Goal: Find specific fact

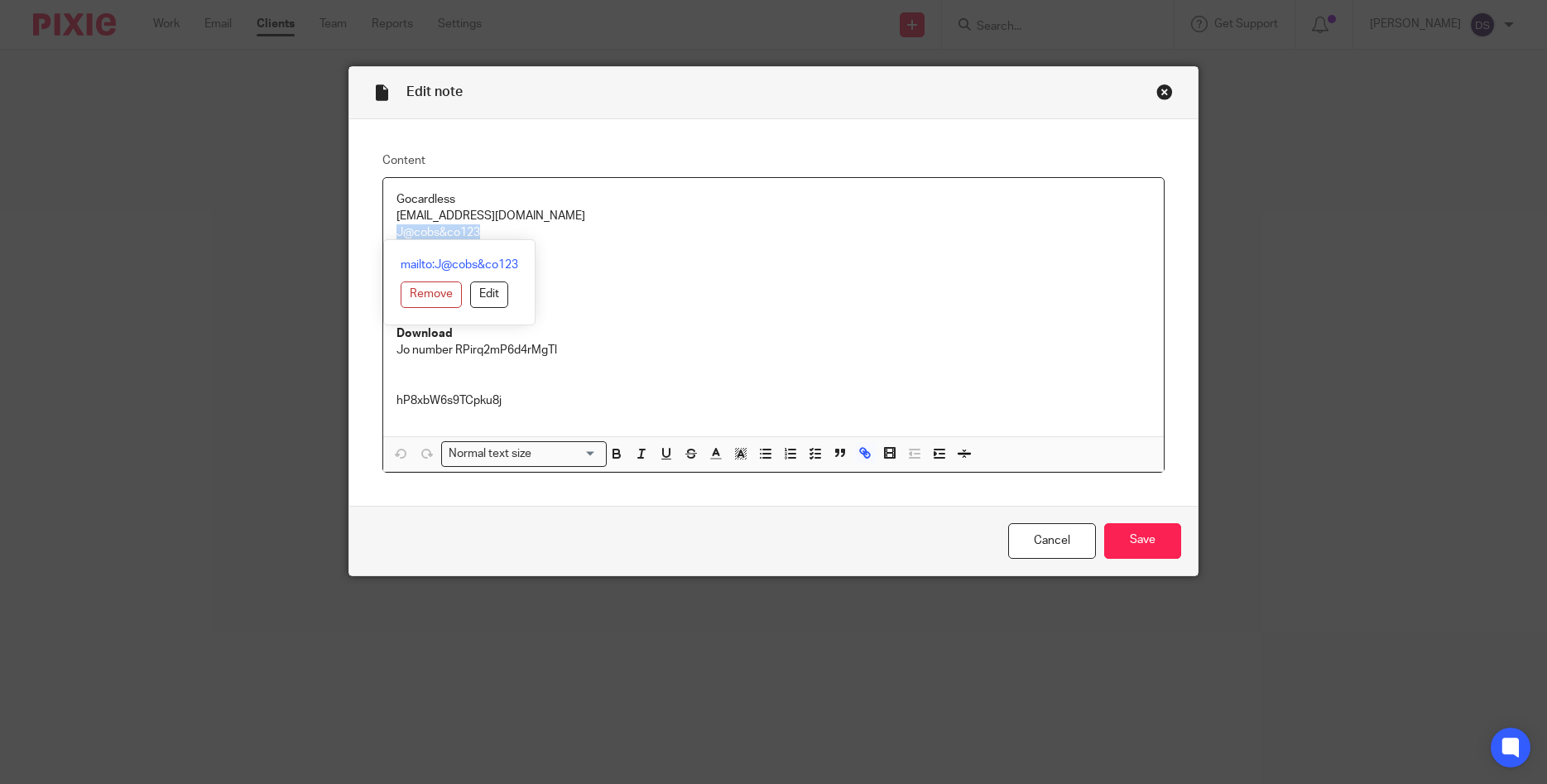
click at [1163, 90] on div "Close this dialog window" at bounding box center [1165, 92] width 17 height 17
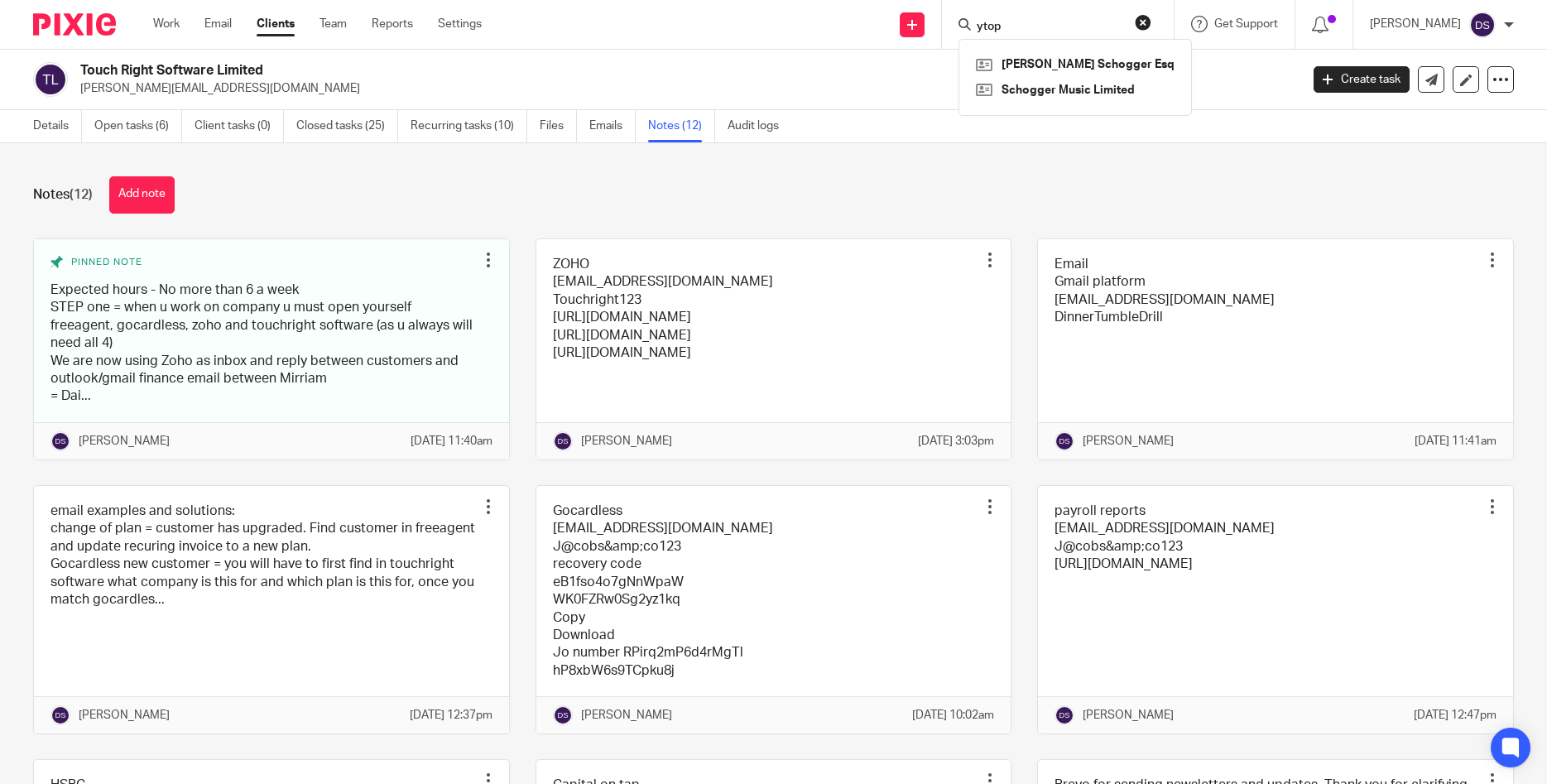
drag, startPoint x: 1031, startPoint y: 22, endPoint x: 765, endPoint y: 18, distance: 266.0
click at [975, 20] on input "ytop" at bounding box center [1050, 27] width 149 height 15
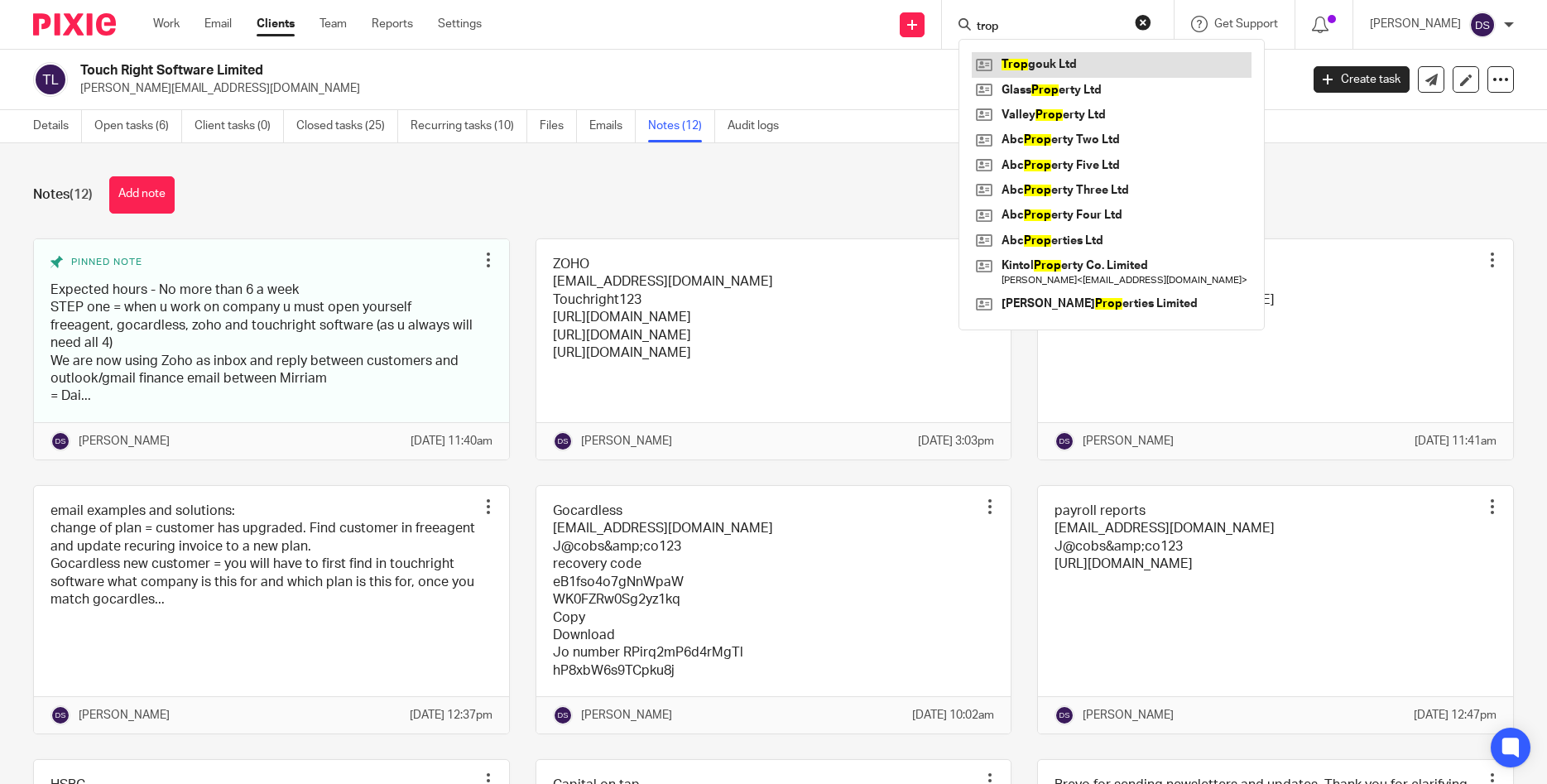
type input "trop"
click at [1044, 67] on link at bounding box center [1112, 64] width 280 height 25
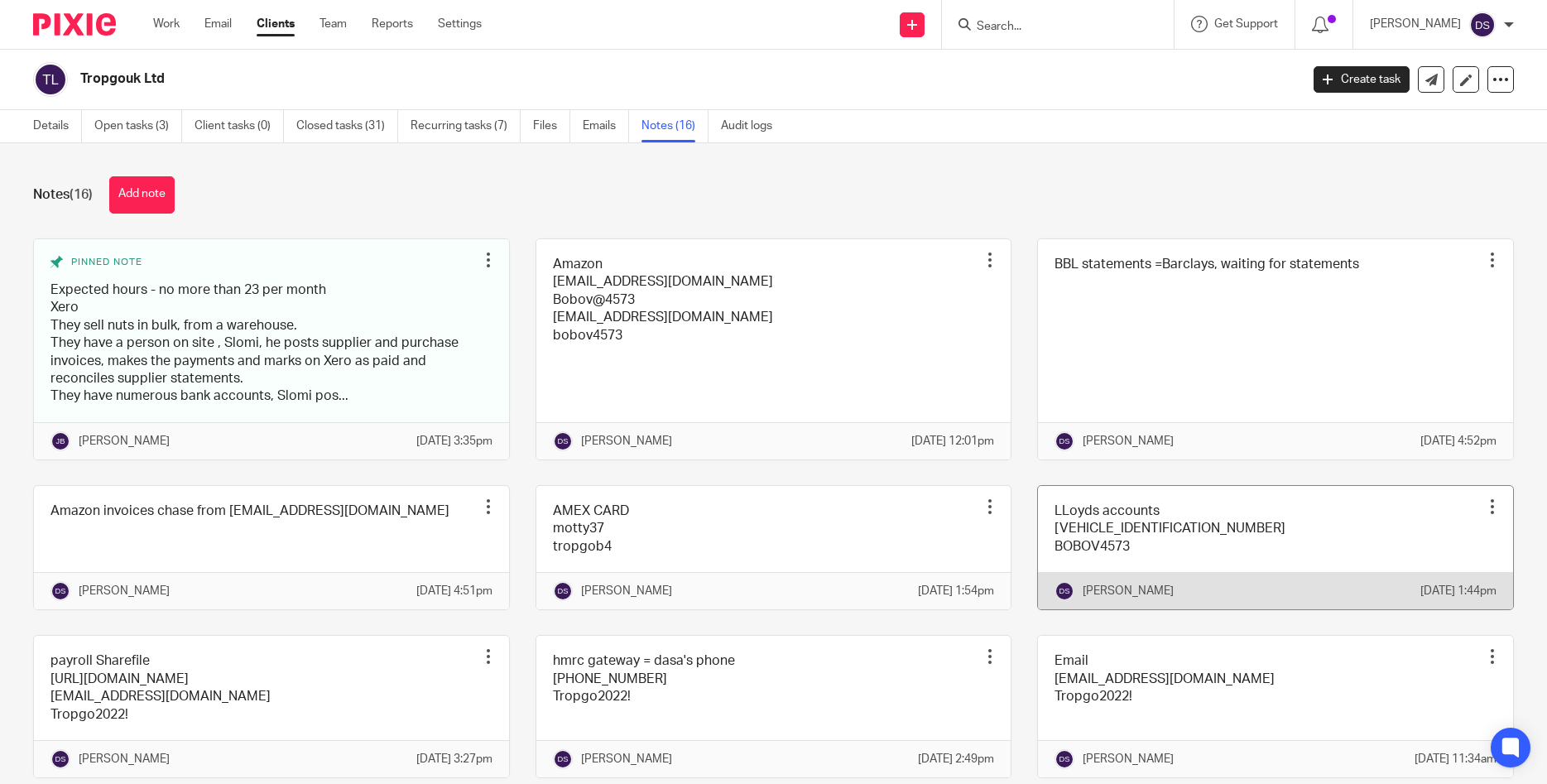
click at [1098, 546] on link at bounding box center [1275, 547] width 475 height 123
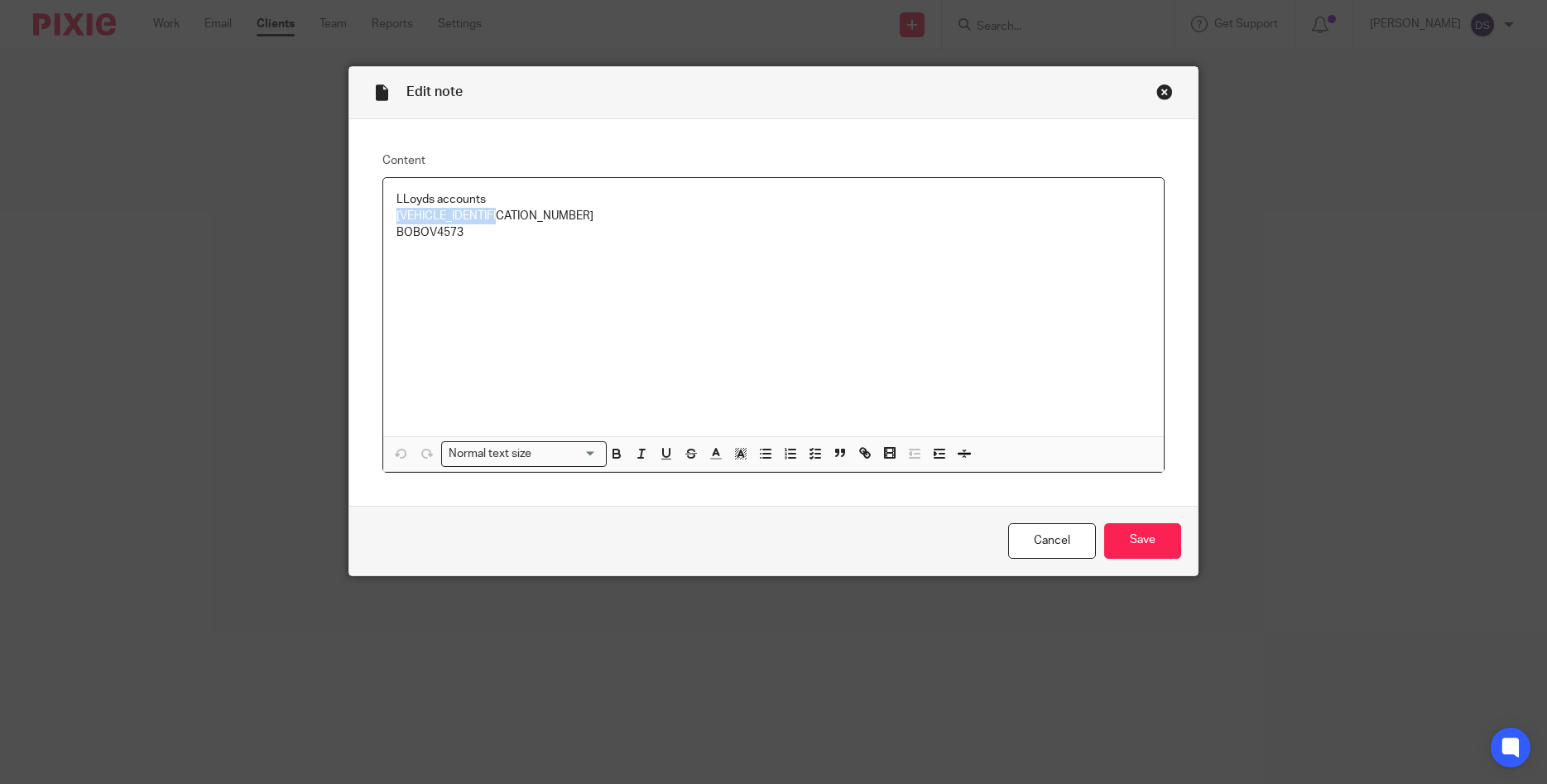
drag, startPoint x: 535, startPoint y: 220, endPoint x: 354, endPoint y: 215, distance: 181.1
copy p "MBLUMENBERG310381"
click at [1166, 97] on div "Close this dialog window" at bounding box center [1165, 92] width 17 height 17
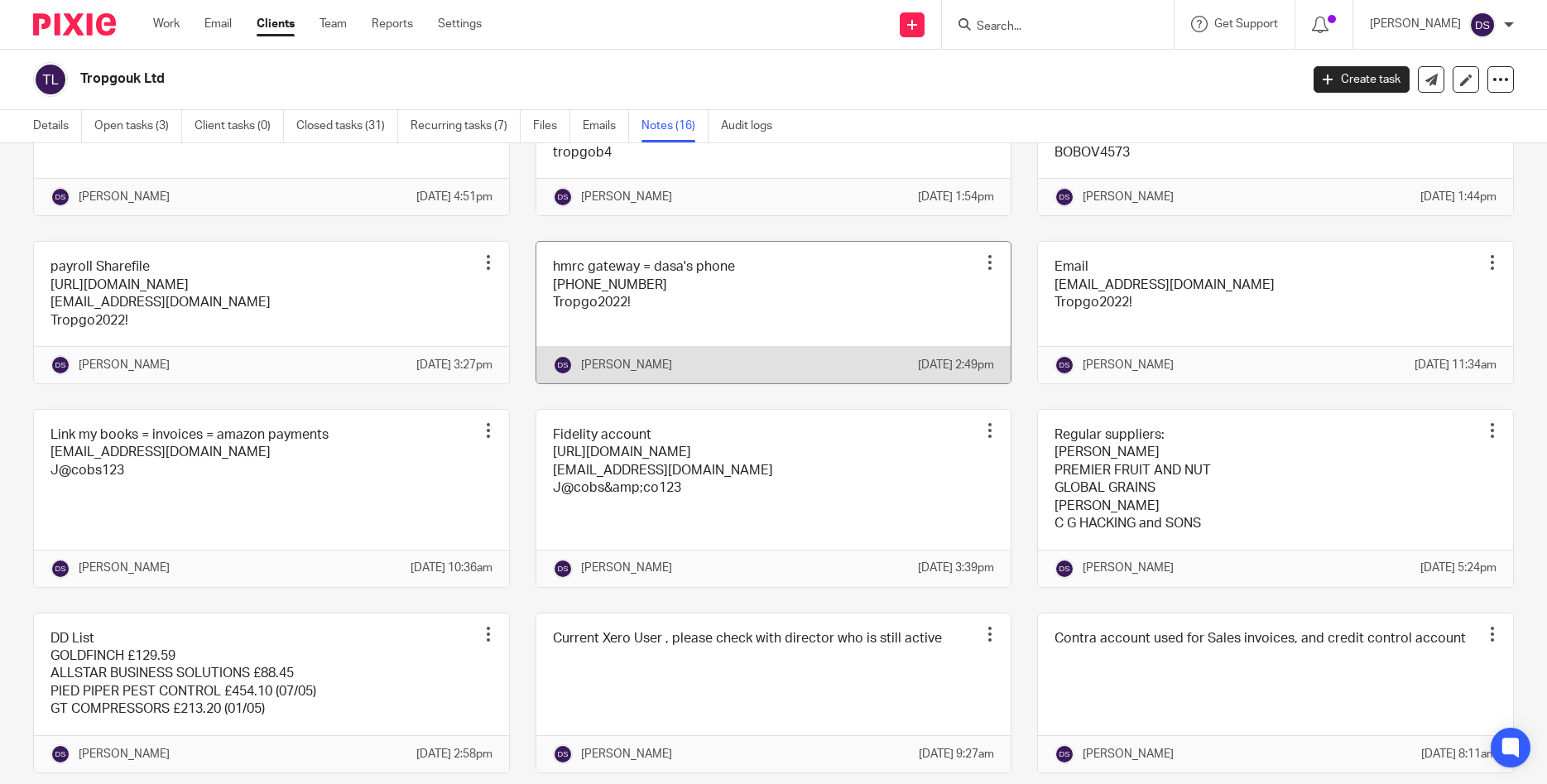
scroll to position [397, 0]
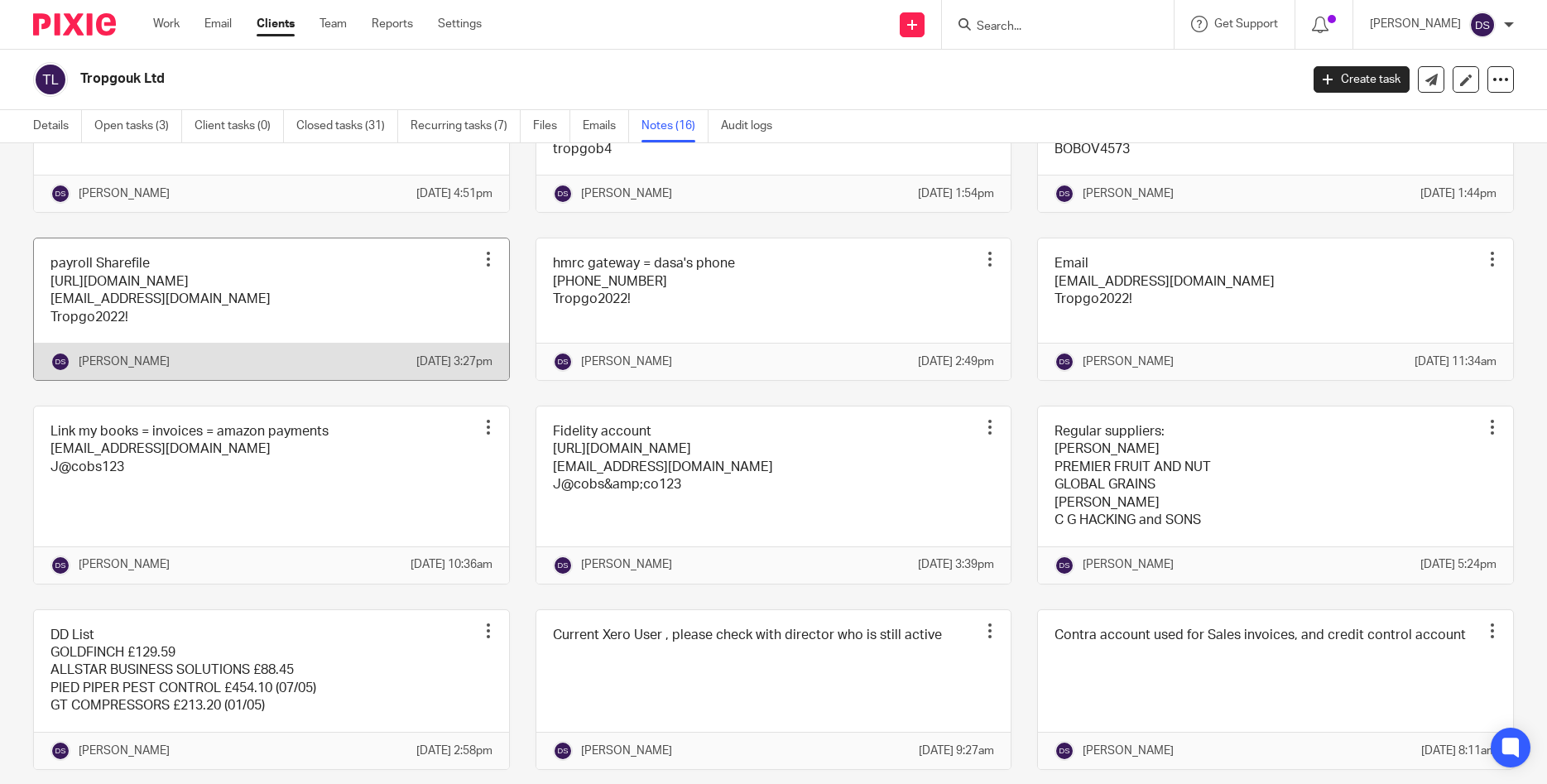
click at [158, 337] on link at bounding box center [272, 309] width 475 height 142
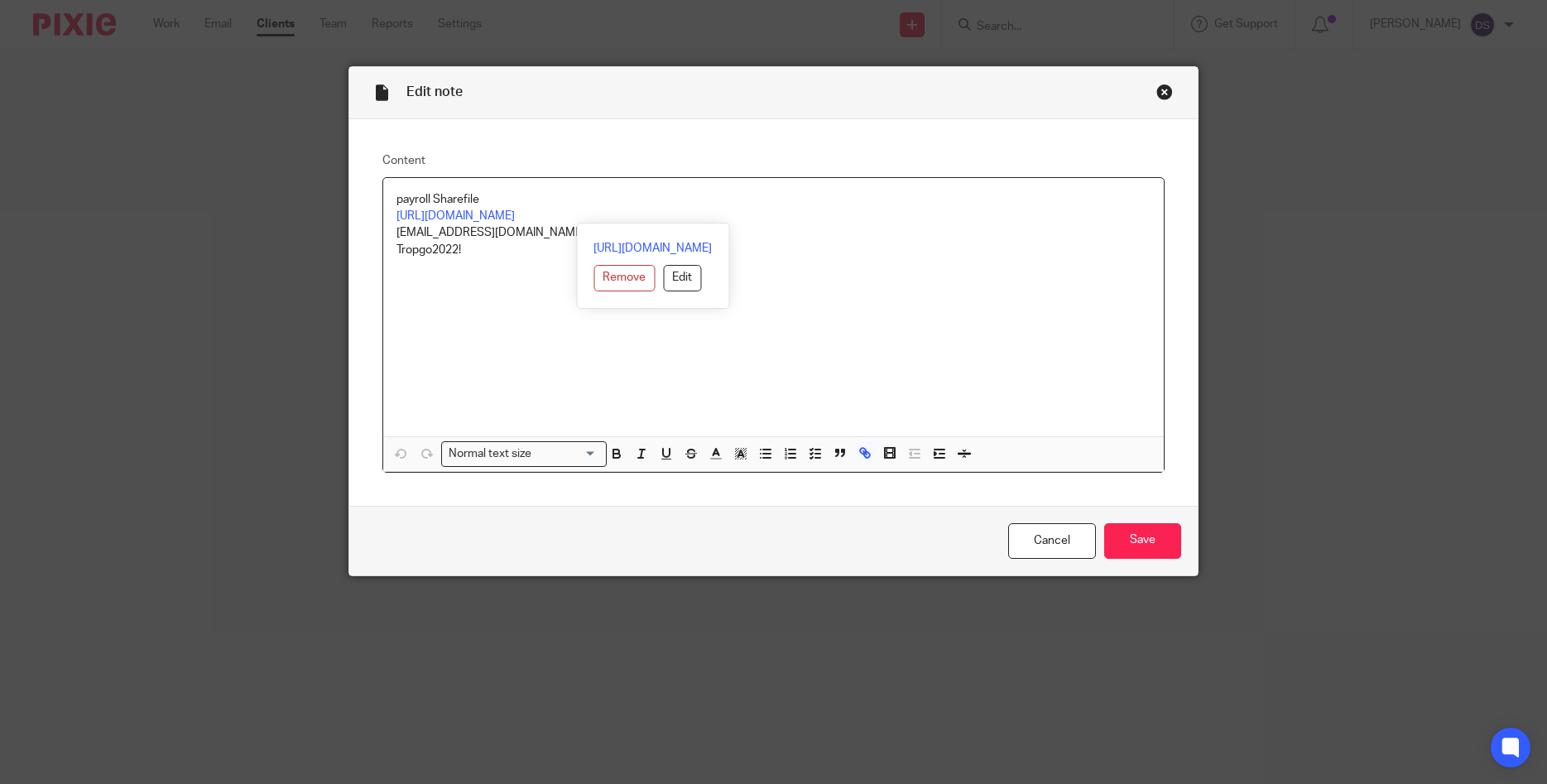
click at [326, 209] on div "Edit note Content payroll Sharefile [URL][DOMAIN_NAME] [EMAIL_ADDRESS][DOMAIN_N…" at bounding box center [773, 392] width 1547 height 784
click at [1163, 92] on div "Close this dialog window" at bounding box center [1165, 92] width 17 height 17
drag, startPoint x: 423, startPoint y: 233, endPoint x: 368, endPoint y: 238, distance: 55.2
click at [370, 233] on div "Content payroll Sharefile [URL][DOMAIN_NAME] [EMAIL_ADDRESS][DOMAIN_NAME] Tropg…" at bounding box center [774, 312] width 849 height 387
copy p "[EMAIL_ADDRESS][DOMAIN_NAME]"
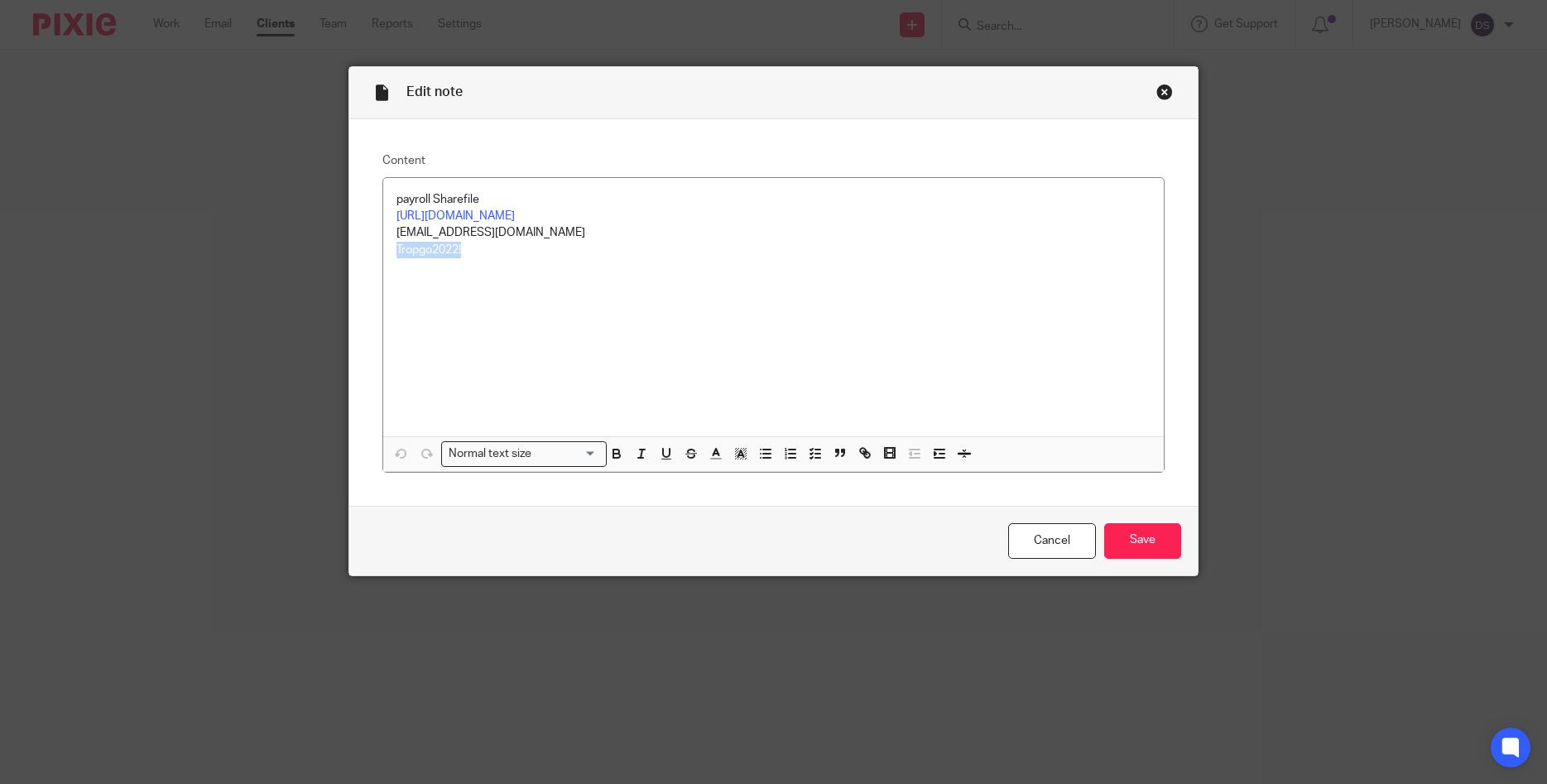
click at [360, 255] on div "Content payroll Sharefile [URL][DOMAIN_NAME] [EMAIL_ADDRESS][DOMAIN_NAME] Tropg…" at bounding box center [774, 312] width 849 height 387
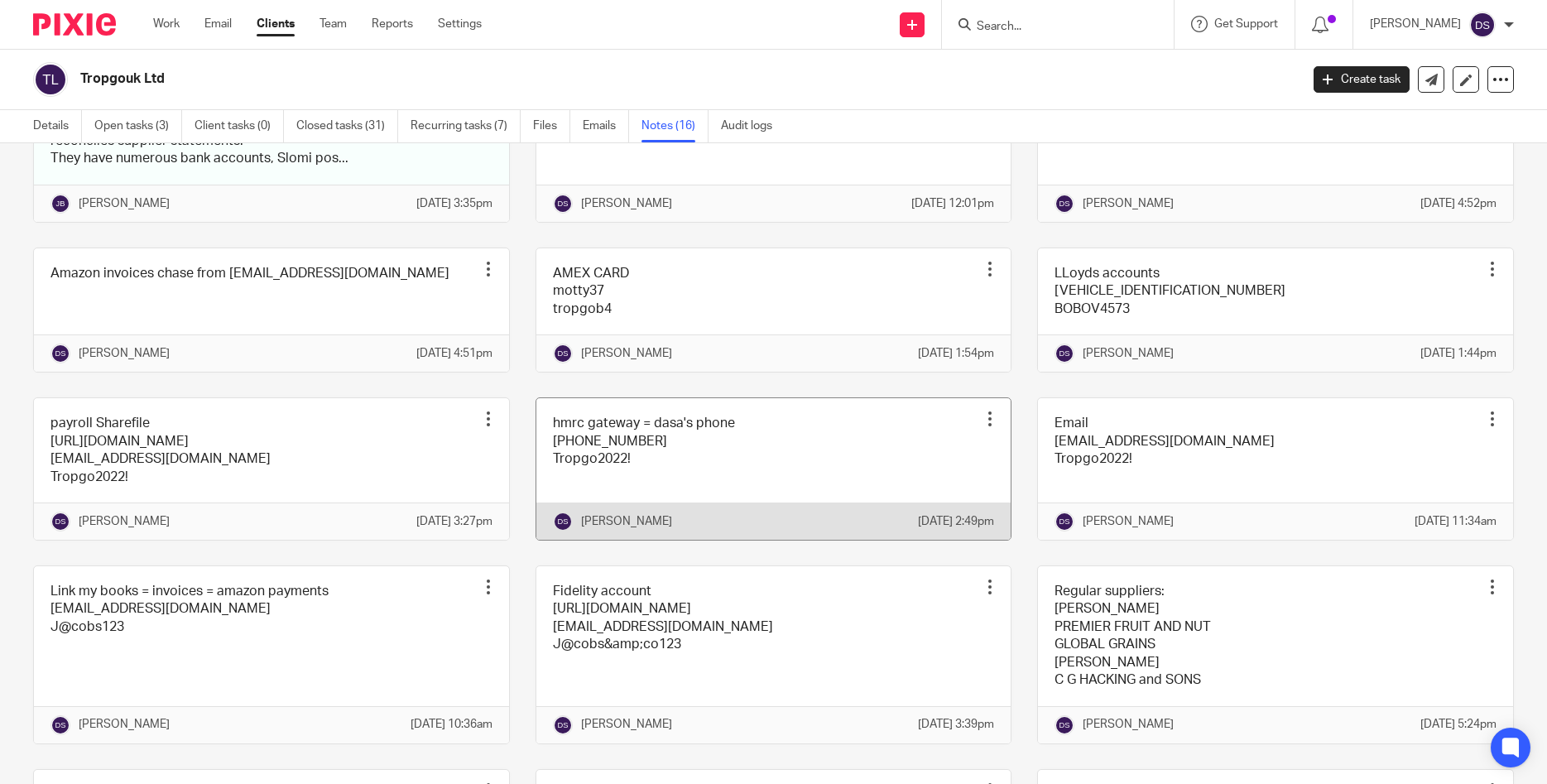
scroll to position [238, 0]
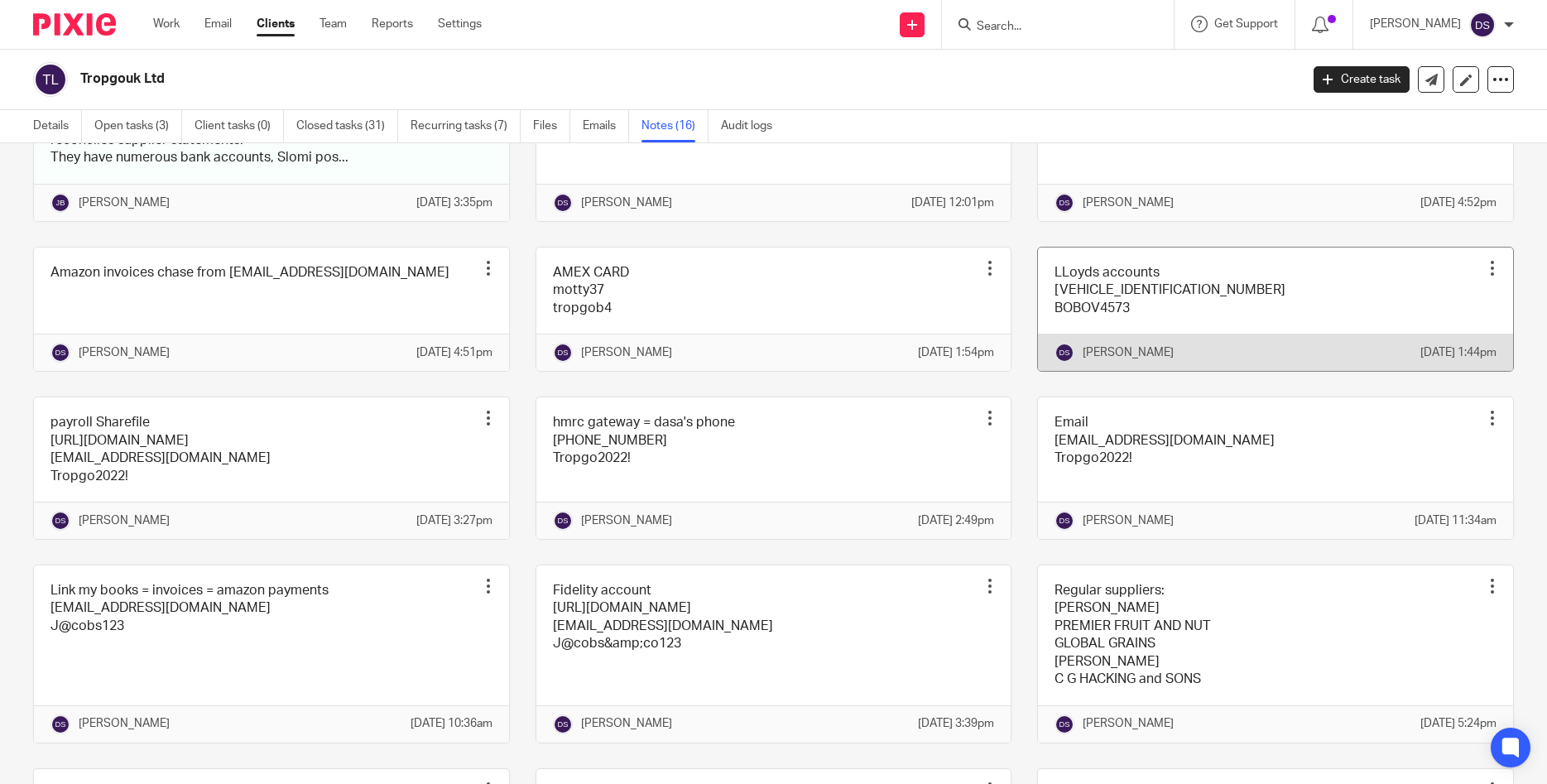
click at [1102, 324] on link at bounding box center [1275, 309] width 475 height 123
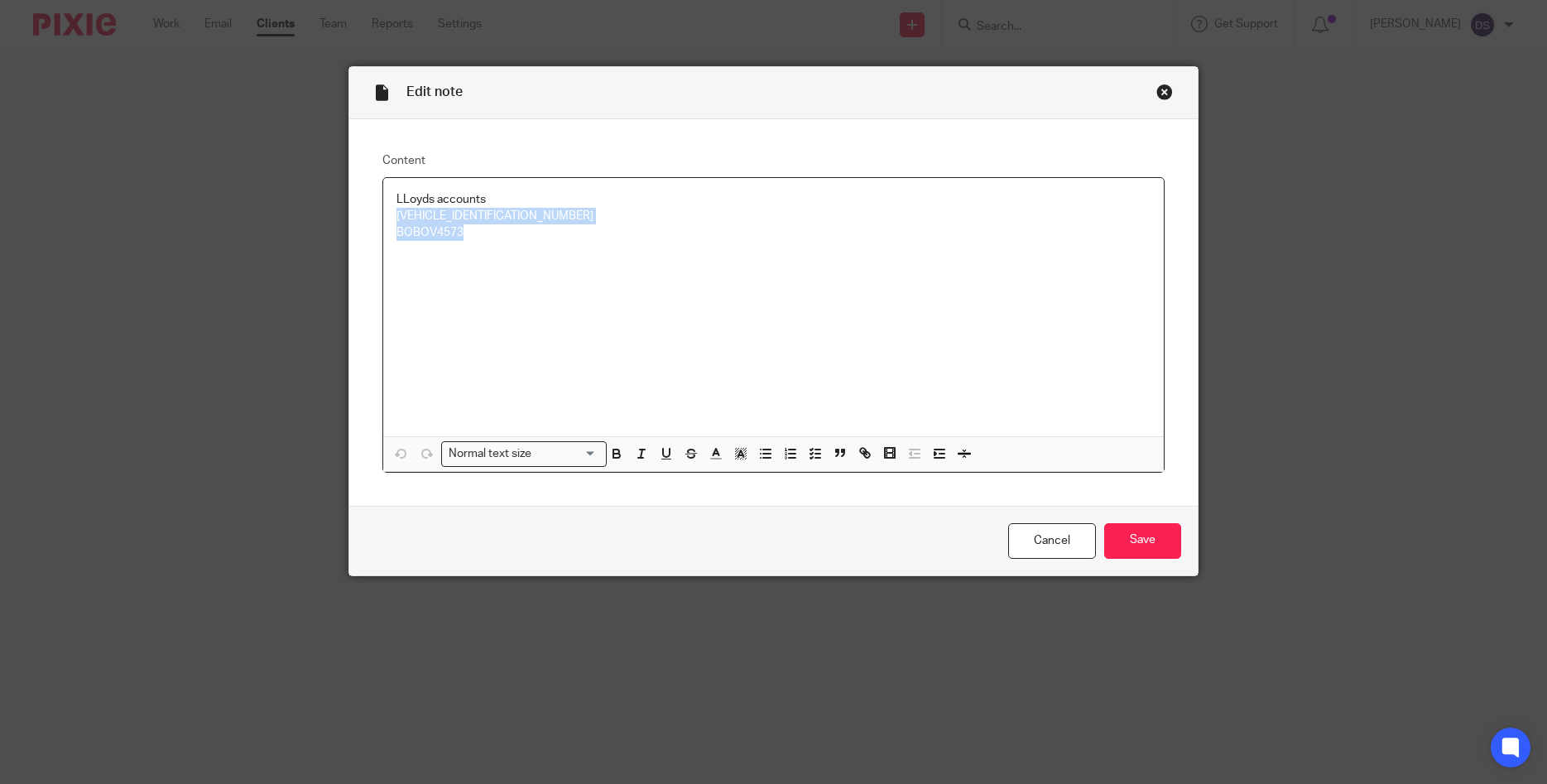
click at [305, 225] on div "Edit note Content LLoyds accounts [VEHICLE_IDENTIFICATION_NUMBER] BOBOV4573 Nor…" at bounding box center [773, 392] width 1547 height 784
drag, startPoint x: 493, startPoint y: 254, endPoint x: 464, endPoint y: 236, distance: 34.1
click at [490, 252] on div "LLoyds accounts [VEHICLE_IDENTIFICATION_NUMBER] BOBOV4573" at bounding box center [774, 307] width 782 height 258
drag, startPoint x: 472, startPoint y: 232, endPoint x: 356, endPoint y: 232, distance: 116.0
click at [356, 232] on div "Content LLoyds accounts [VEHICLE_IDENTIFICATION_NUMBER] BOBOV4573 Normal text s…" at bounding box center [774, 312] width 849 height 387
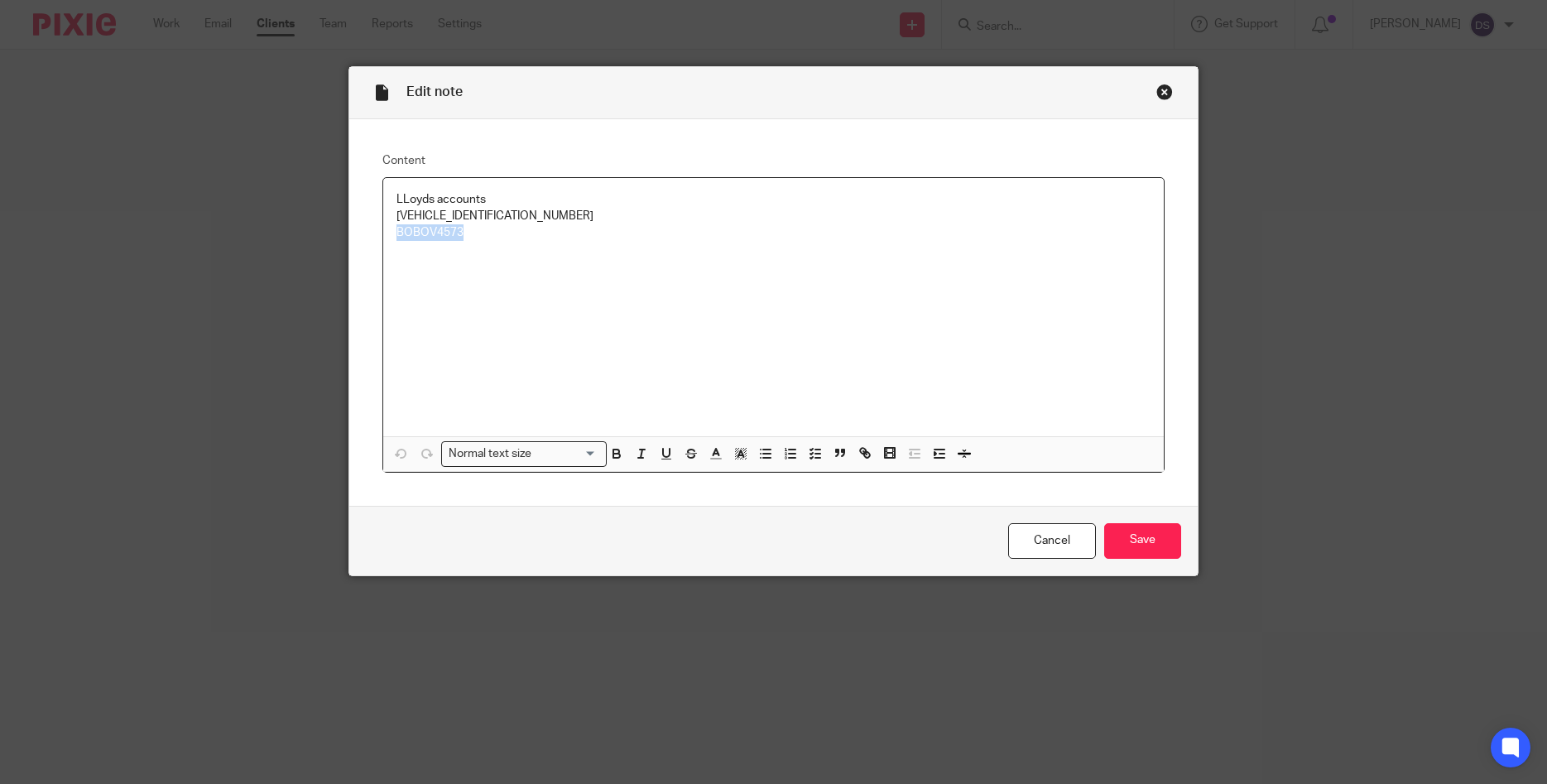
copy p "BOBOV4573"
click at [1165, 88] on div "Close this dialog window" at bounding box center [1165, 92] width 17 height 17
